Goal: Find specific page/section: Find specific page/section

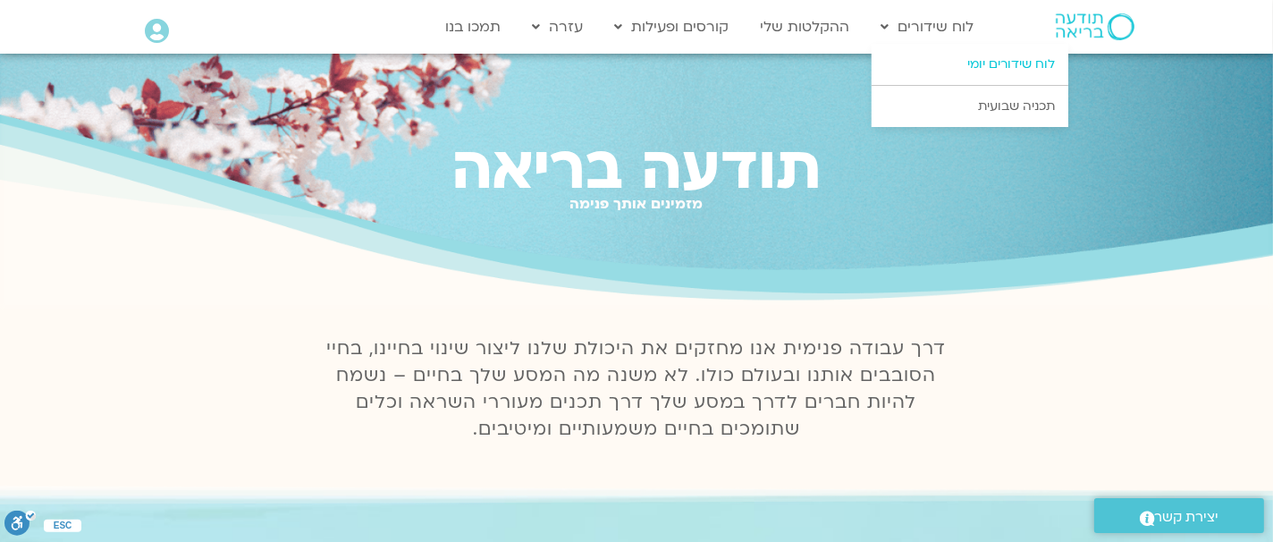
click at [975, 60] on link "לוח שידורים יומי" at bounding box center [970, 64] width 197 height 41
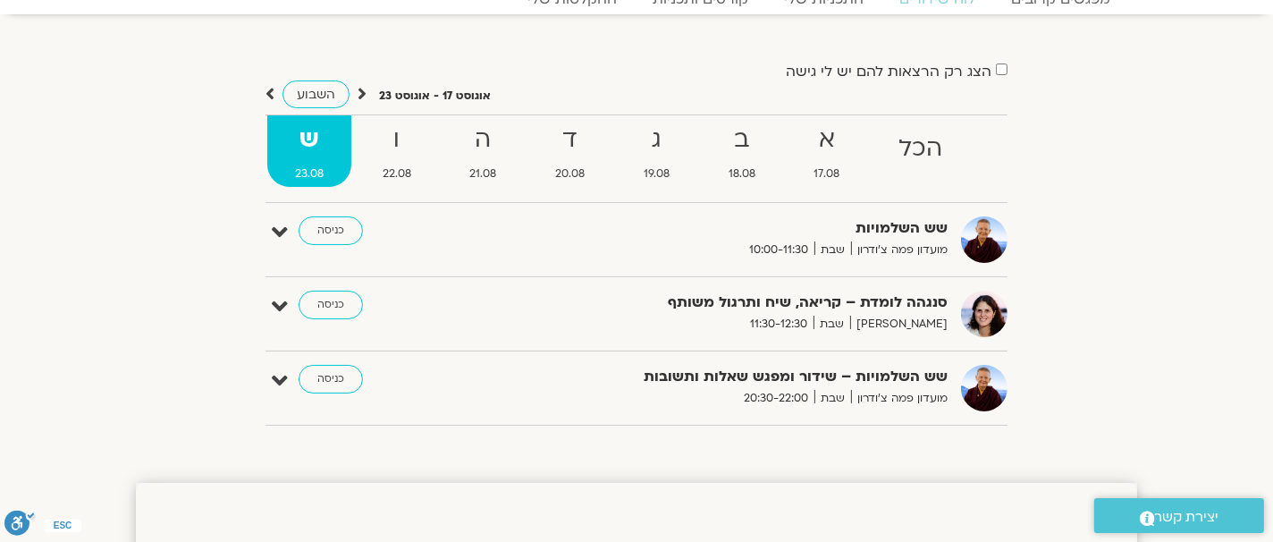
scroll to position [86, 0]
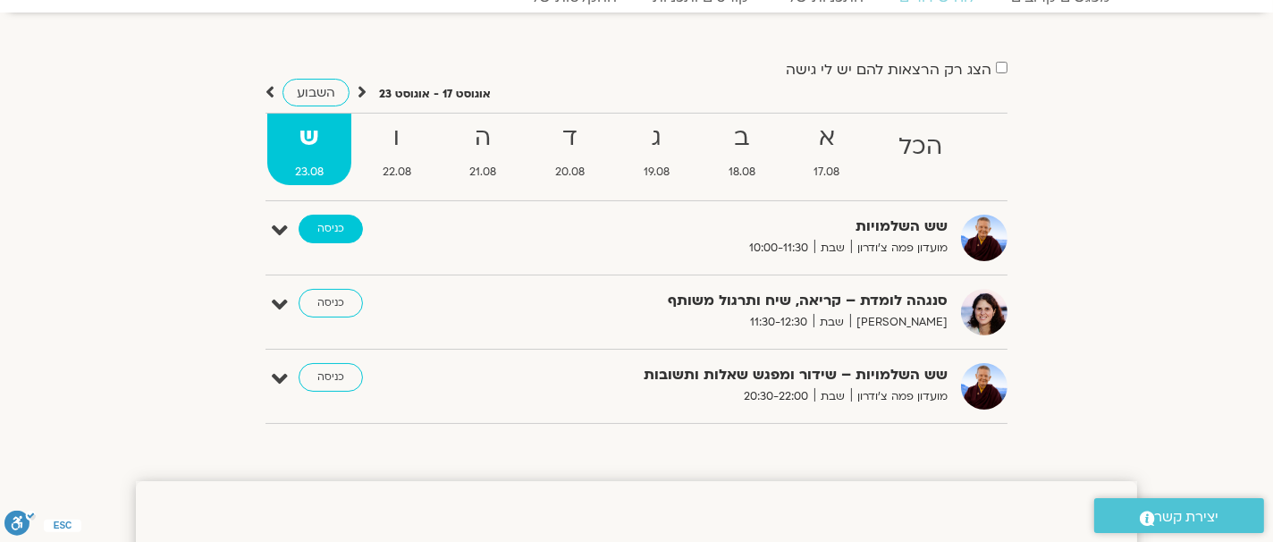
click at [317, 229] on link "כניסה" at bounding box center [331, 229] width 64 height 29
